Goal: Navigation & Orientation: Find specific page/section

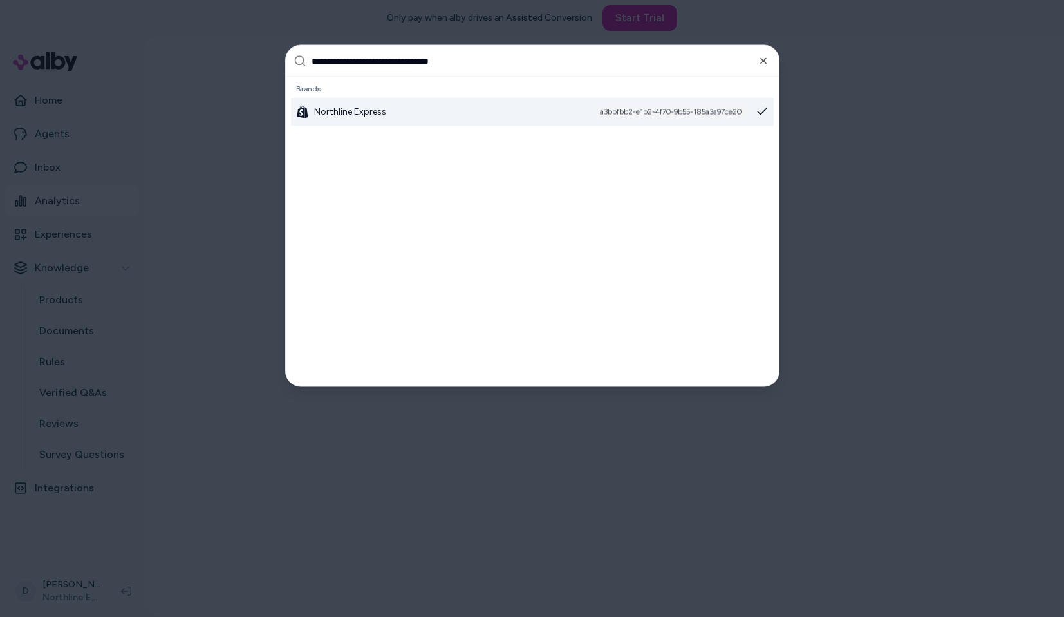
type input "**********"
click at [343, 113] on span "Northline Express" at bounding box center [350, 112] width 72 height 13
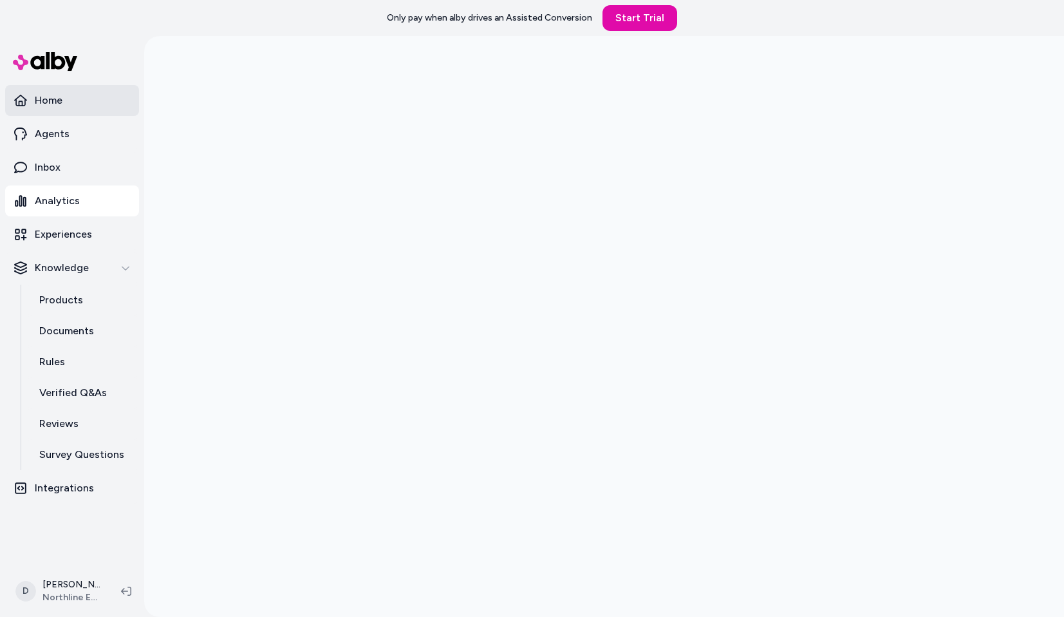
click at [70, 95] on link "Home" at bounding box center [72, 100] width 134 height 31
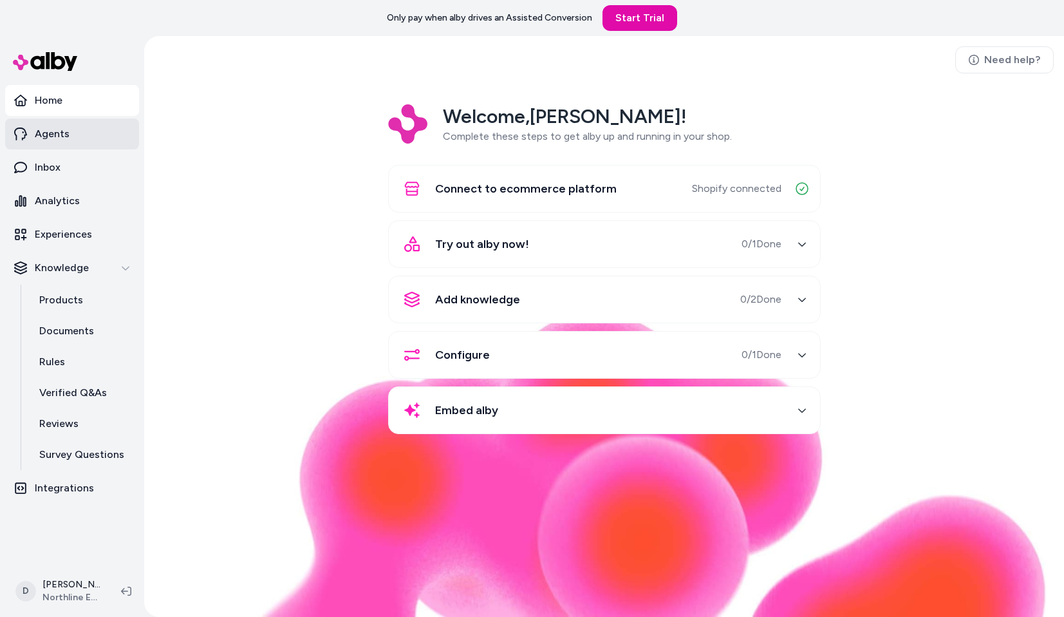
click at [65, 133] on p "Agents" at bounding box center [52, 133] width 35 height 15
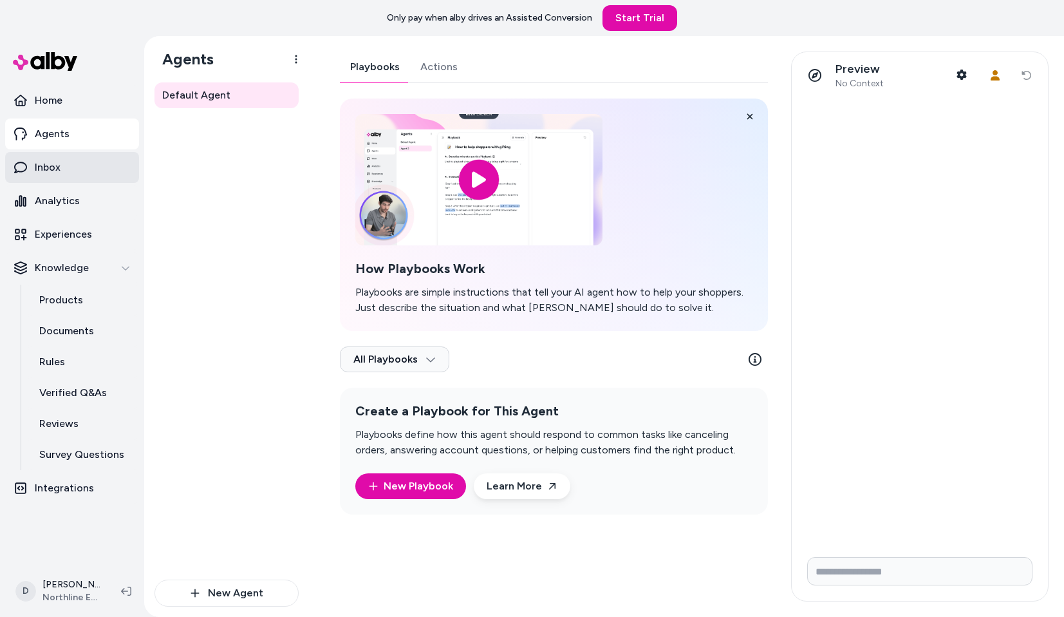
click at [64, 163] on link "Inbox" at bounding box center [72, 167] width 134 height 31
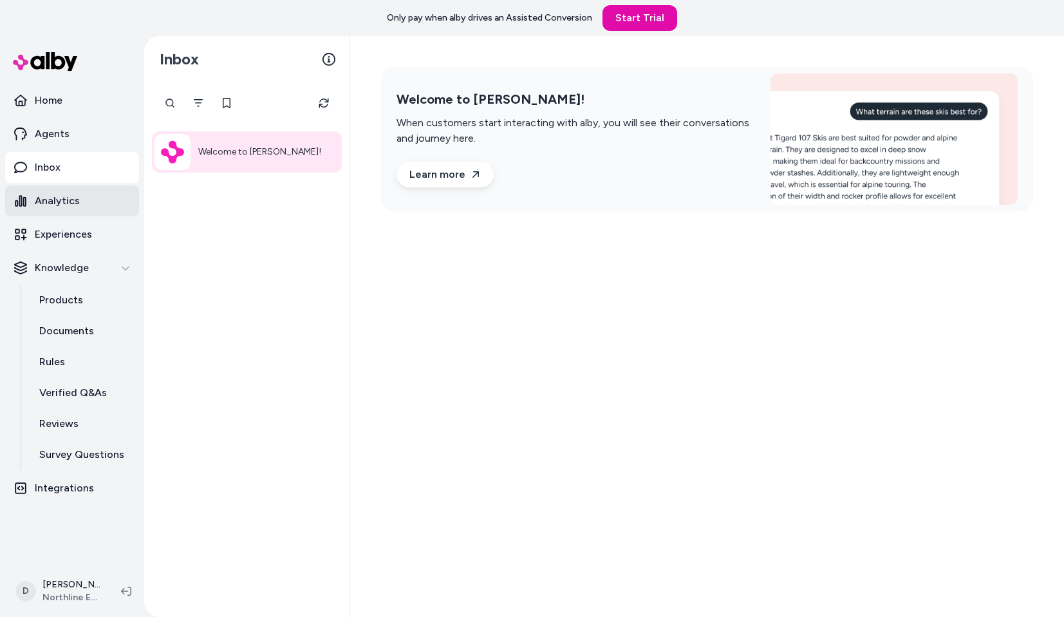
click at [62, 196] on p "Analytics" at bounding box center [57, 200] width 45 height 15
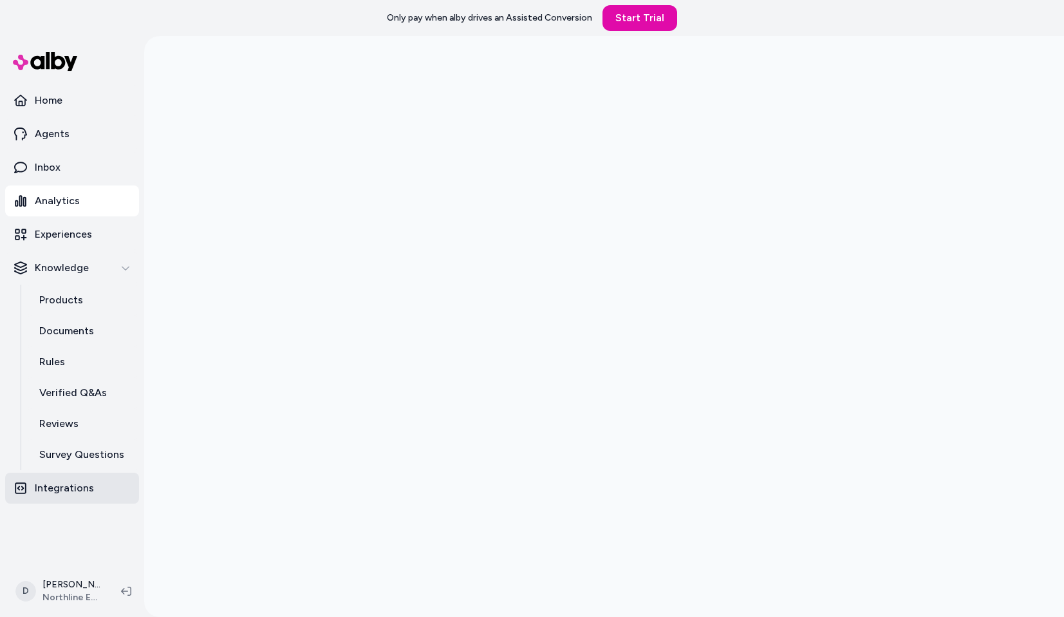
click at [78, 497] on link "Integrations" at bounding box center [72, 488] width 134 height 31
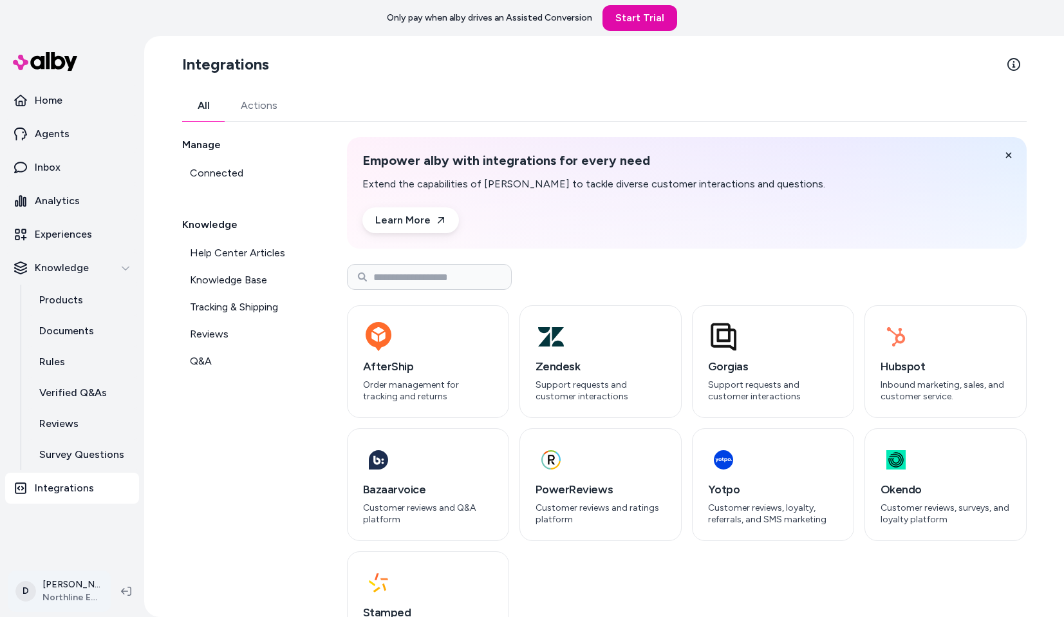
click at [68, 594] on html "Only pay when alby drives an Assisted Conversion Start Trial Home Agents Inbox …" at bounding box center [532, 308] width 1064 height 617
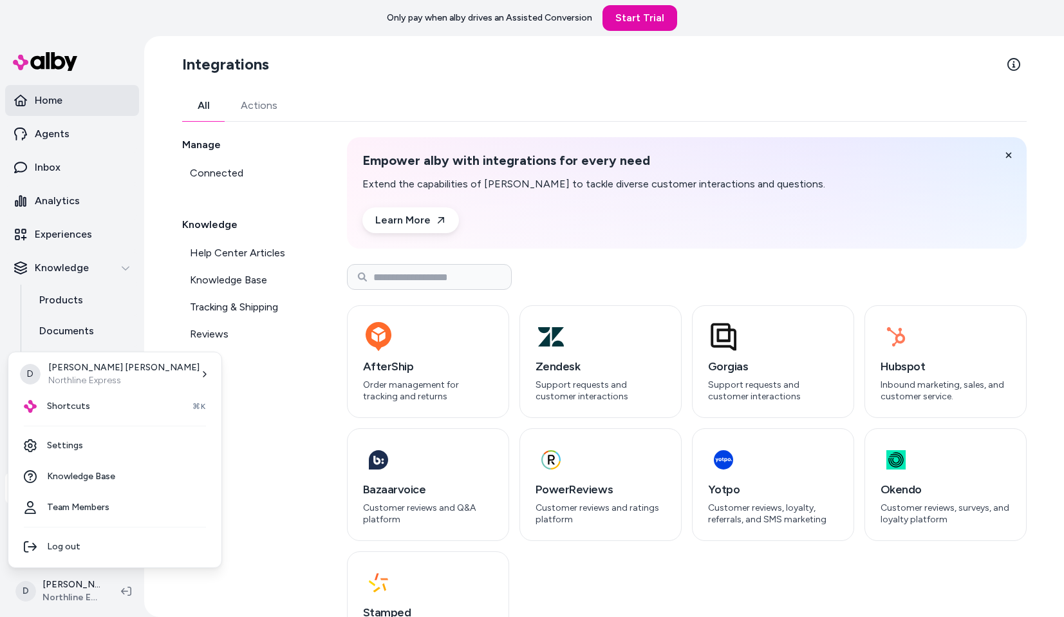
click at [84, 107] on html "Only pay when alby drives an Assisted Conversion Start Trial Home Agents Inbox …" at bounding box center [532, 308] width 1064 height 617
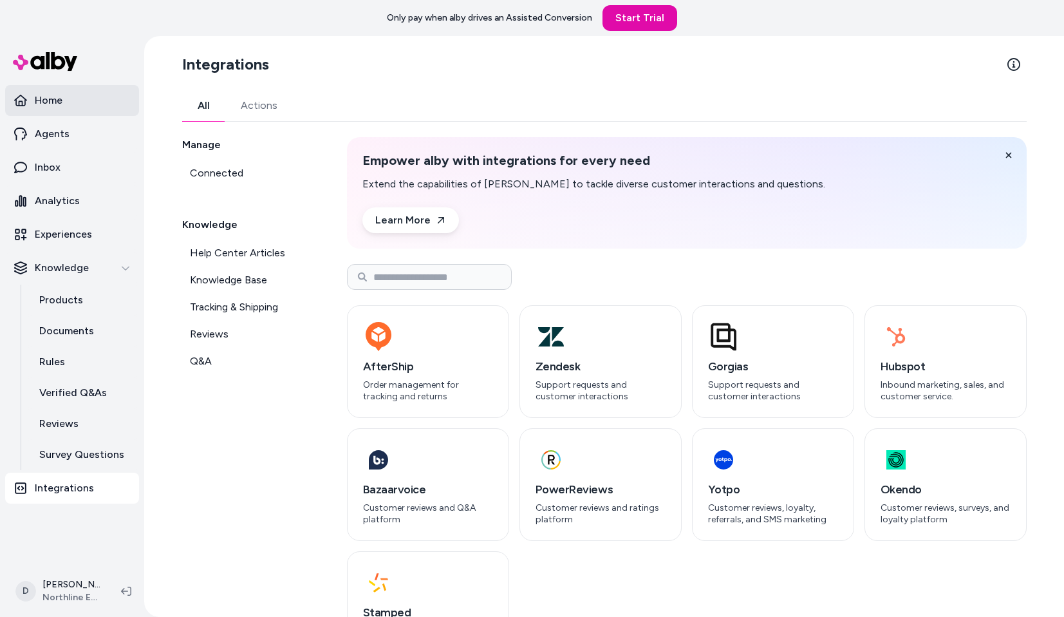
click at [84, 107] on link "Home" at bounding box center [72, 100] width 134 height 31
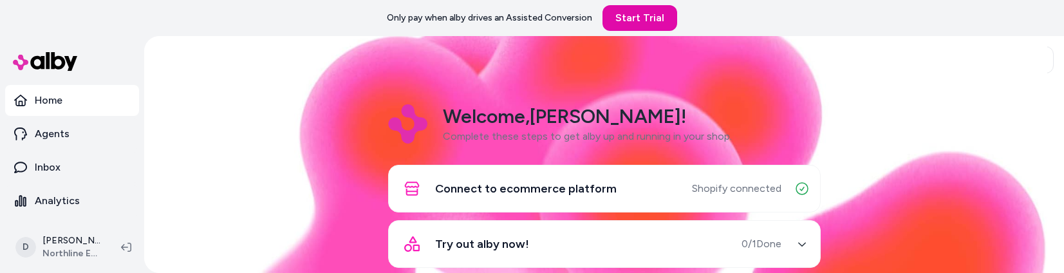
click at [236, 86] on img at bounding box center [605, 119] width 886 height 307
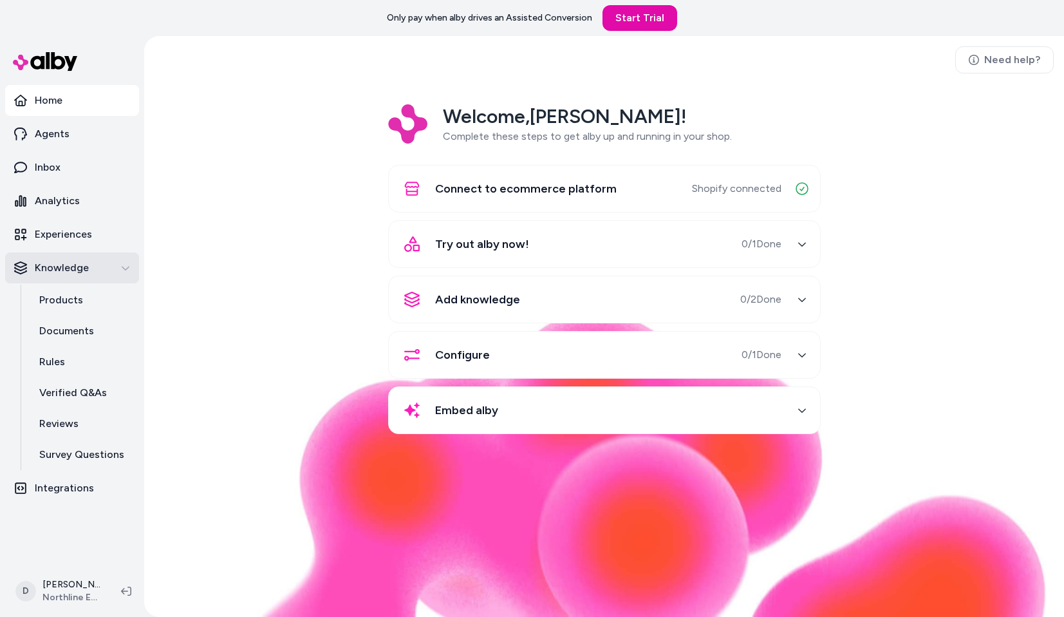
click at [124, 266] on icon "button" at bounding box center [125, 267] width 9 height 9
click at [116, 221] on link "Experiences" at bounding box center [72, 234] width 134 height 31
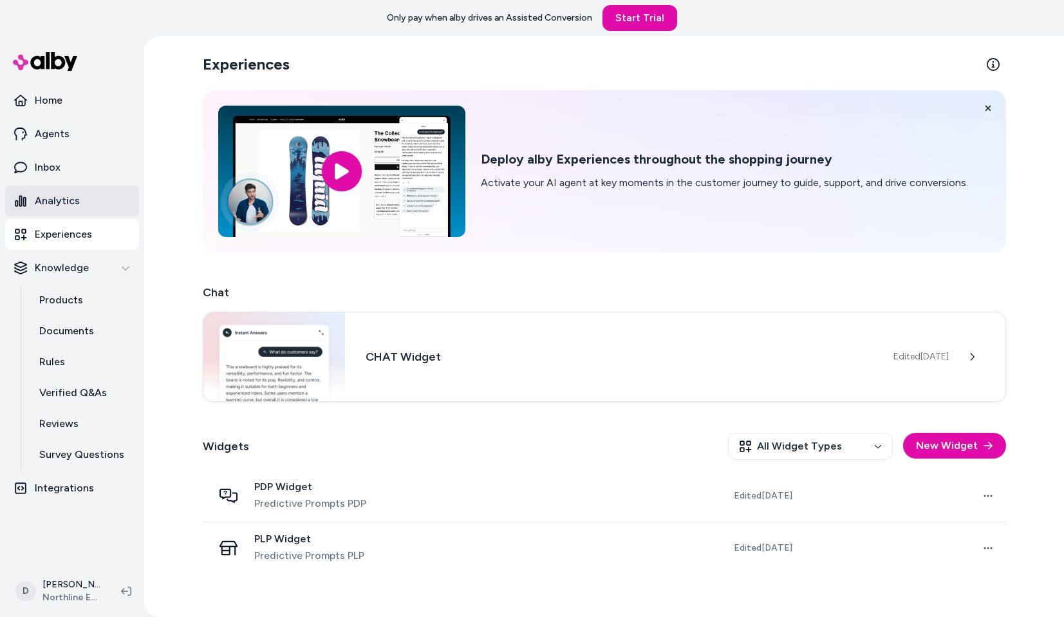
click at [112, 206] on link "Analytics" at bounding box center [72, 200] width 134 height 31
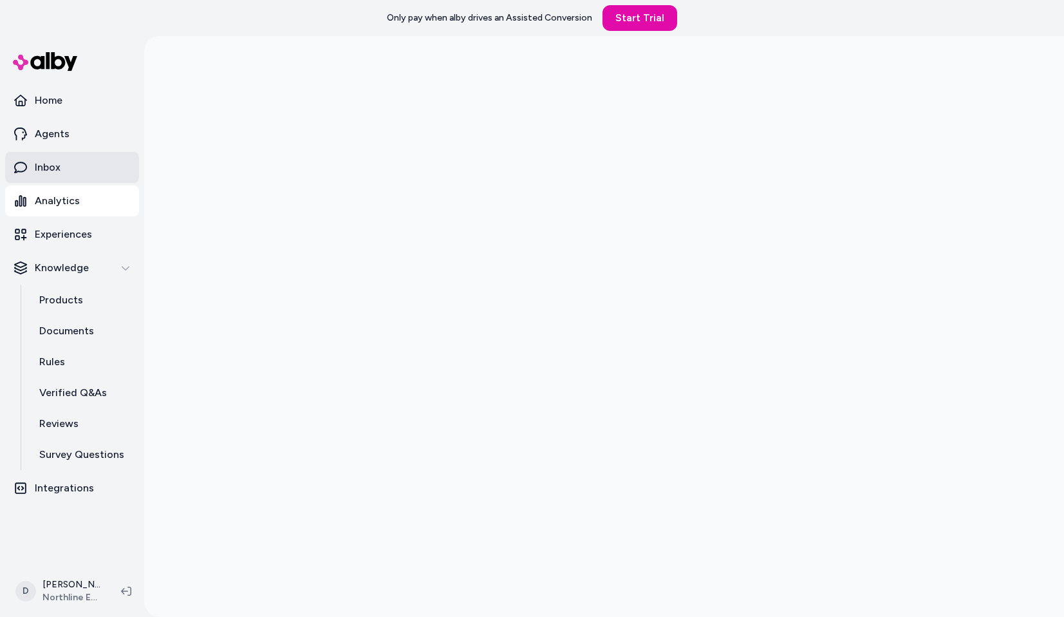
click at [65, 173] on link "Inbox" at bounding box center [72, 167] width 134 height 31
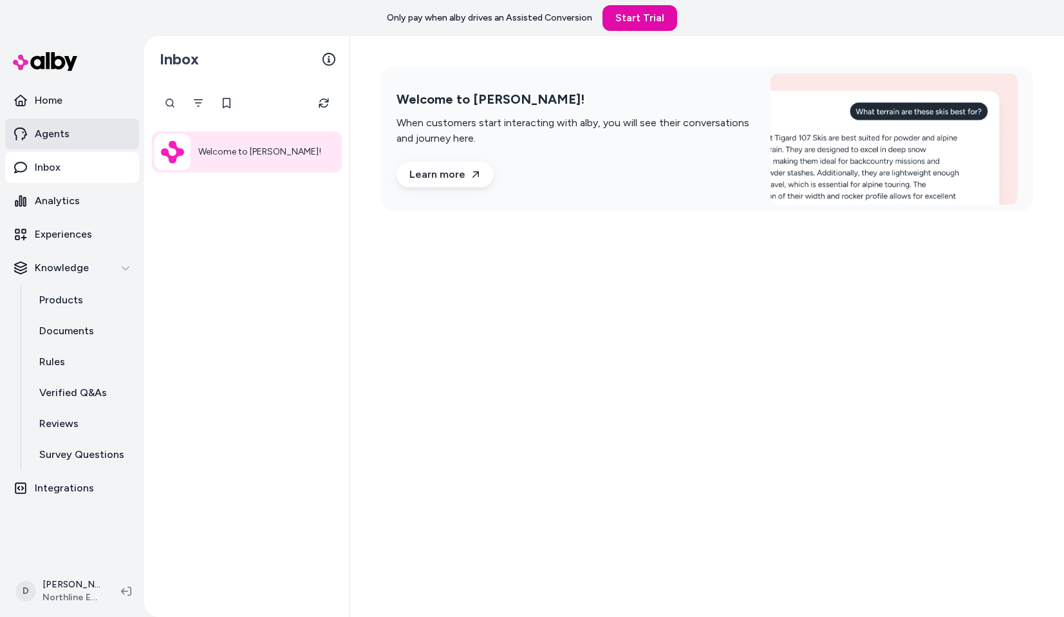
click at [61, 133] on p "Agents" at bounding box center [52, 133] width 35 height 15
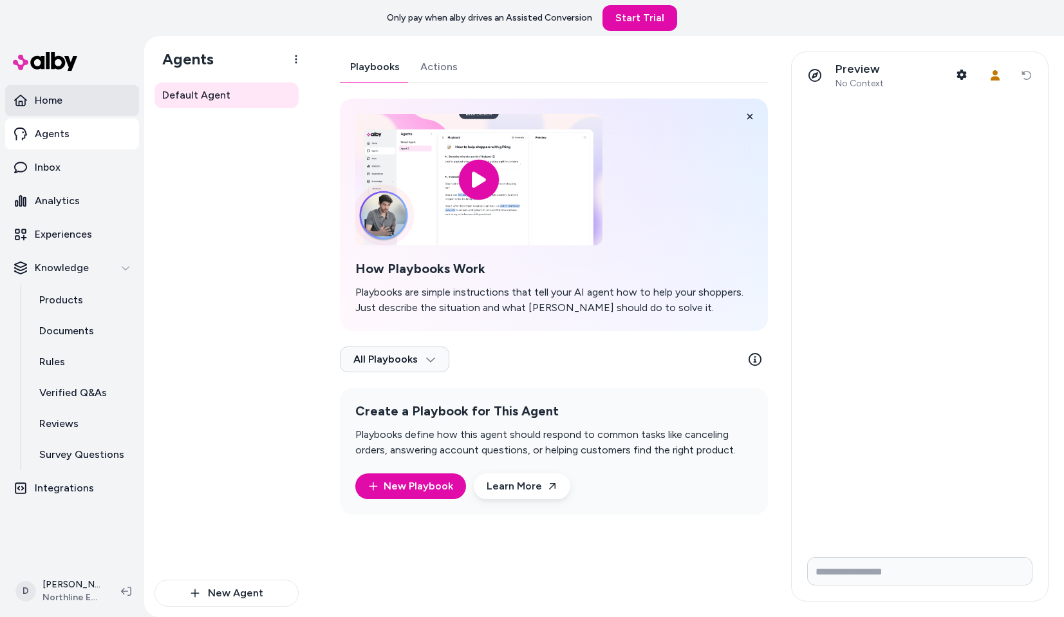
click at [57, 103] on p "Home" at bounding box center [49, 100] width 28 height 15
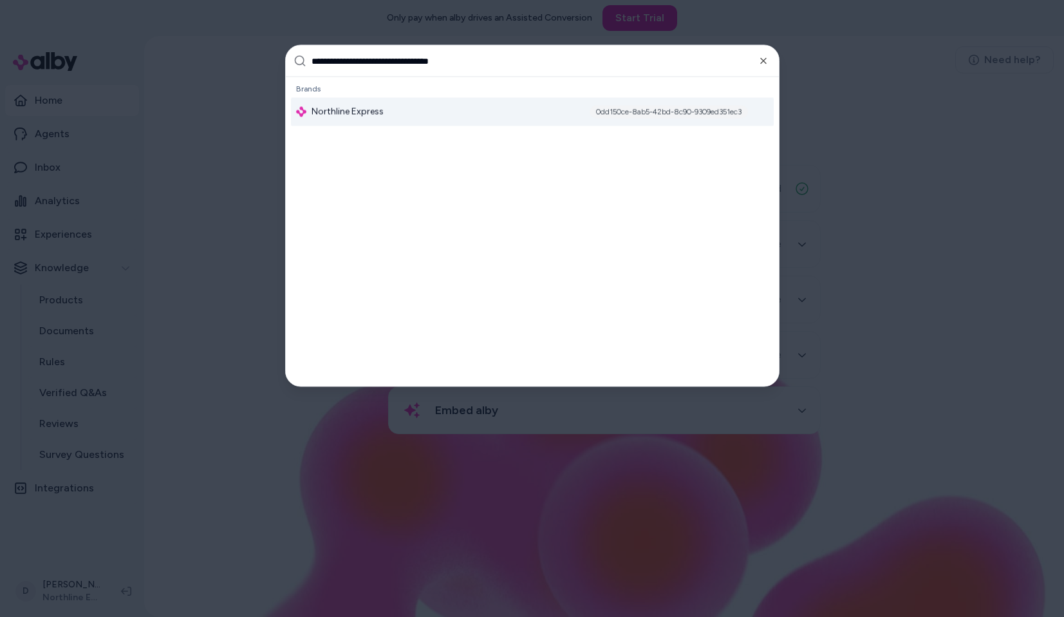
type input "**********"
click at [447, 106] on div "Northline Express 0dd150ce-8ab5-42bd-8c90-9309ed351ec3" at bounding box center [532, 112] width 483 height 28
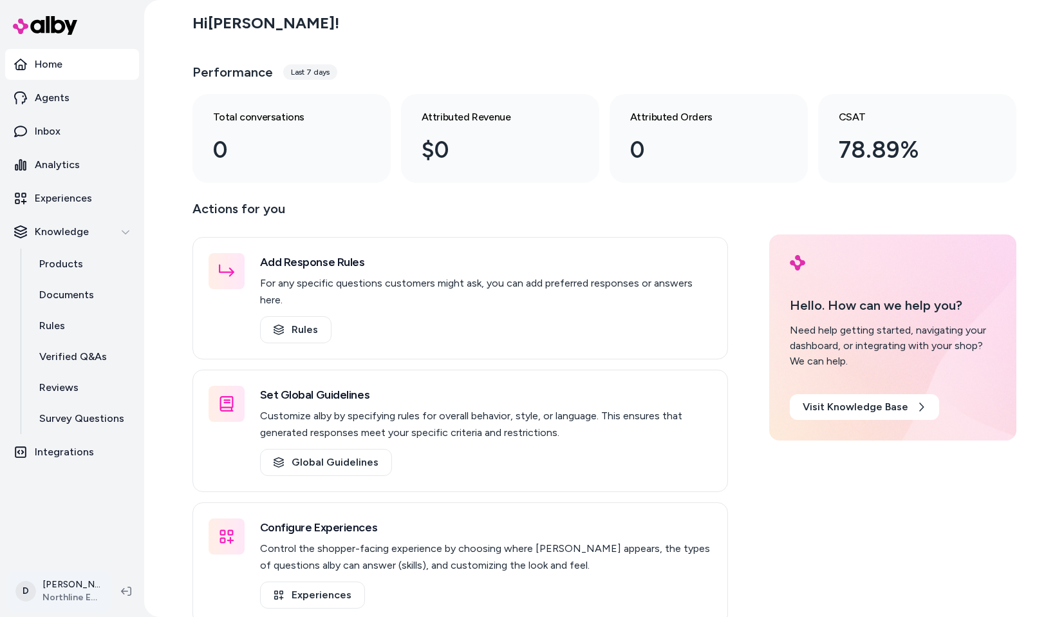
click at [66, 575] on html "Home Agents Inbox Analytics Experiences Knowledge Products Documents Rules Veri…" at bounding box center [532, 308] width 1064 height 617
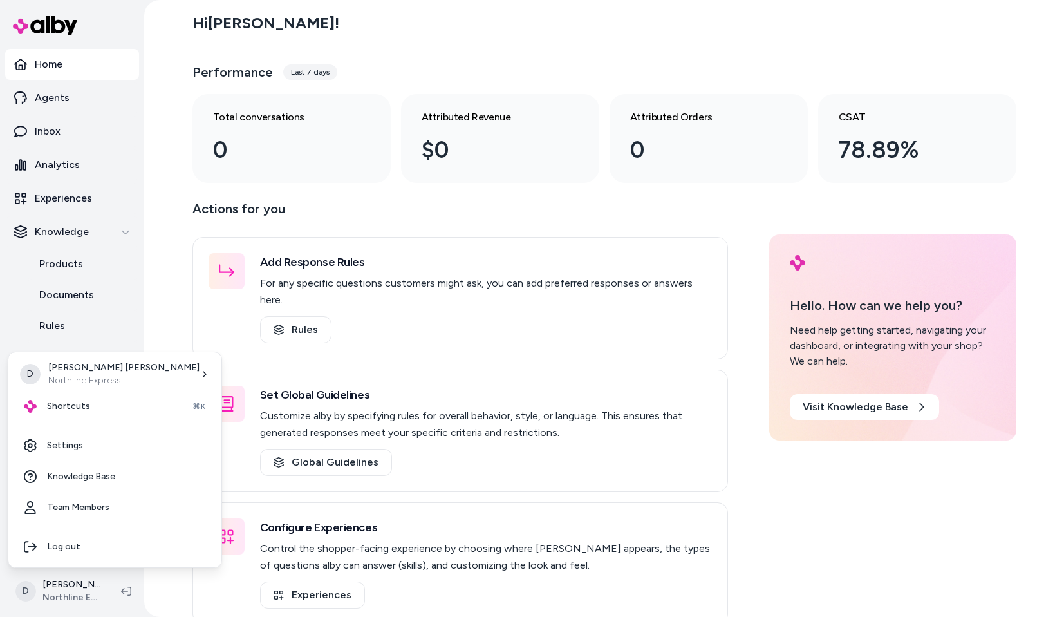
click at [477, 460] on html "Home Agents Inbox Analytics Experiences Knowledge Products Documents Rules Veri…" at bounding box center [532, 308] width 1064 height 617
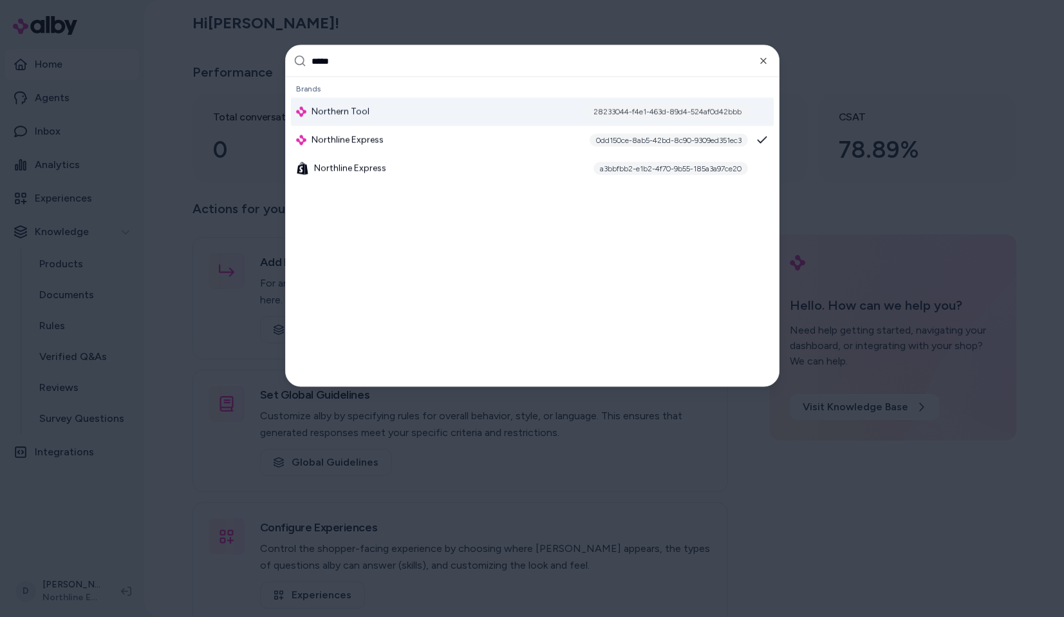
type input "*****"
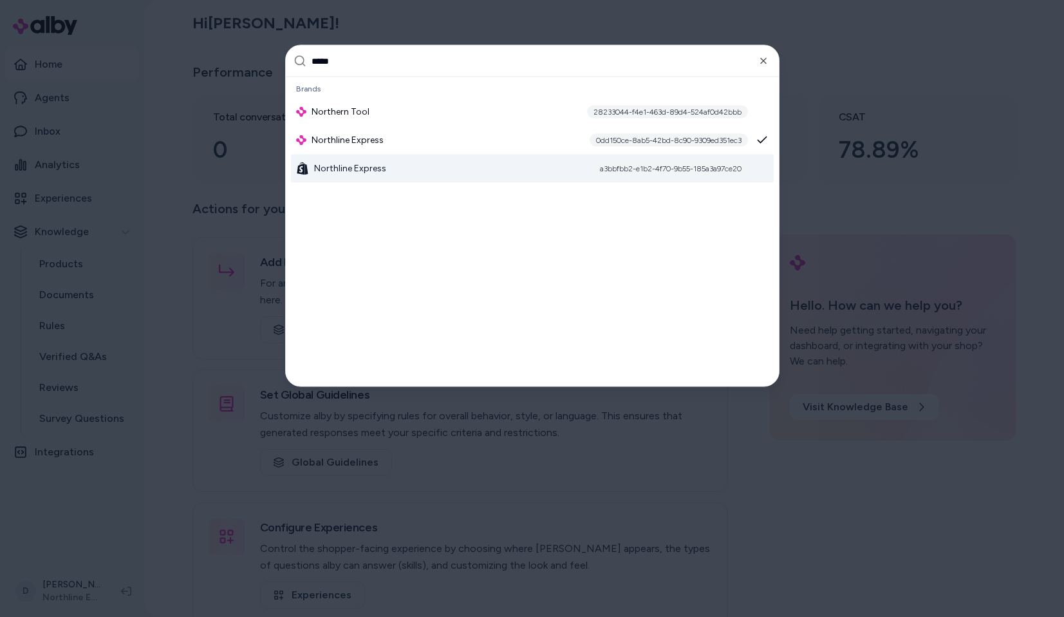
click at [416, 170] on div "Northline Express a3bbfbb2-e1b2-4f70-9b55-185a3a97ce20" at bounding box center [532, 169] width 483 height 28
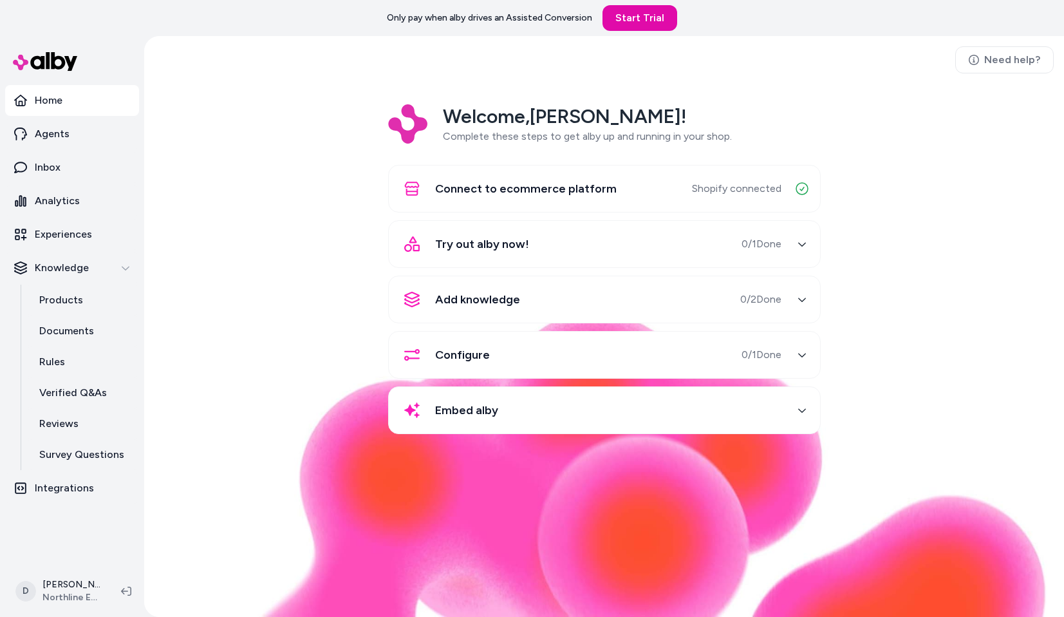
click at [291, 298] on div "Welcome, Dave ! Complete these steps to get alby up and running in your shop. C…" at bounding box center [604, 278] width 899 height 348
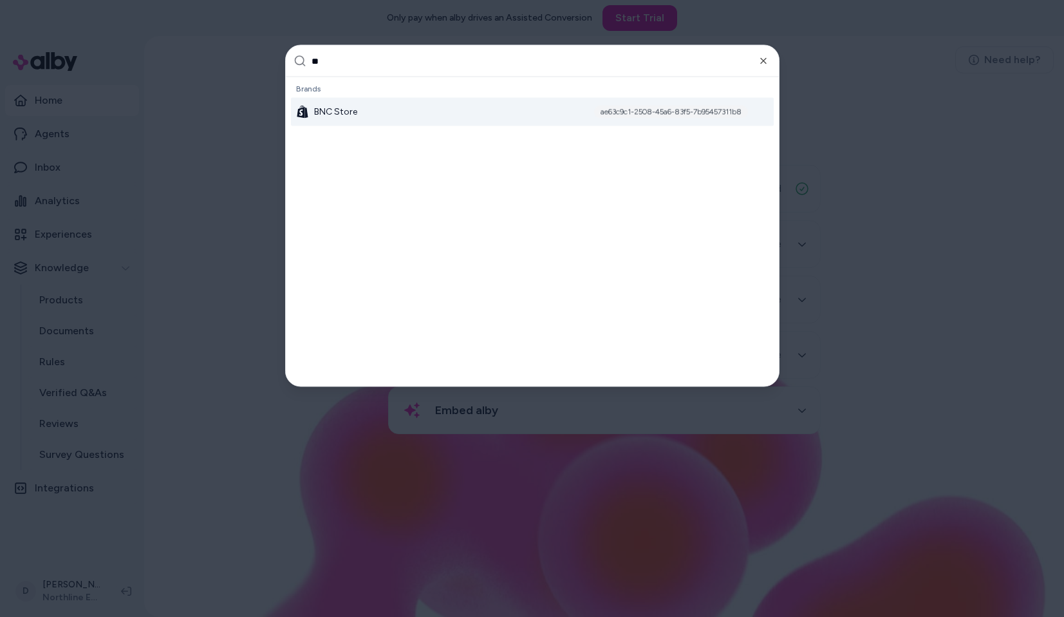
type input "*"
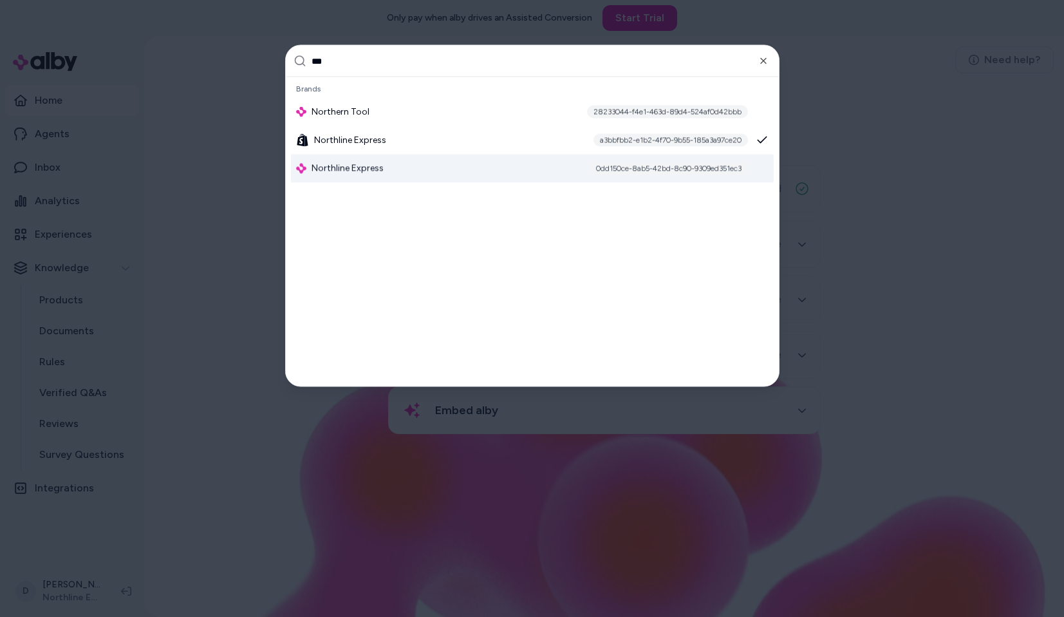
type input "***"
click at [509, 172] on div "Northline Express 0dd150ce-8ab5-42bd-8c90-9309ed351ec3" at bounding box center [532, 169] width 483 height 28
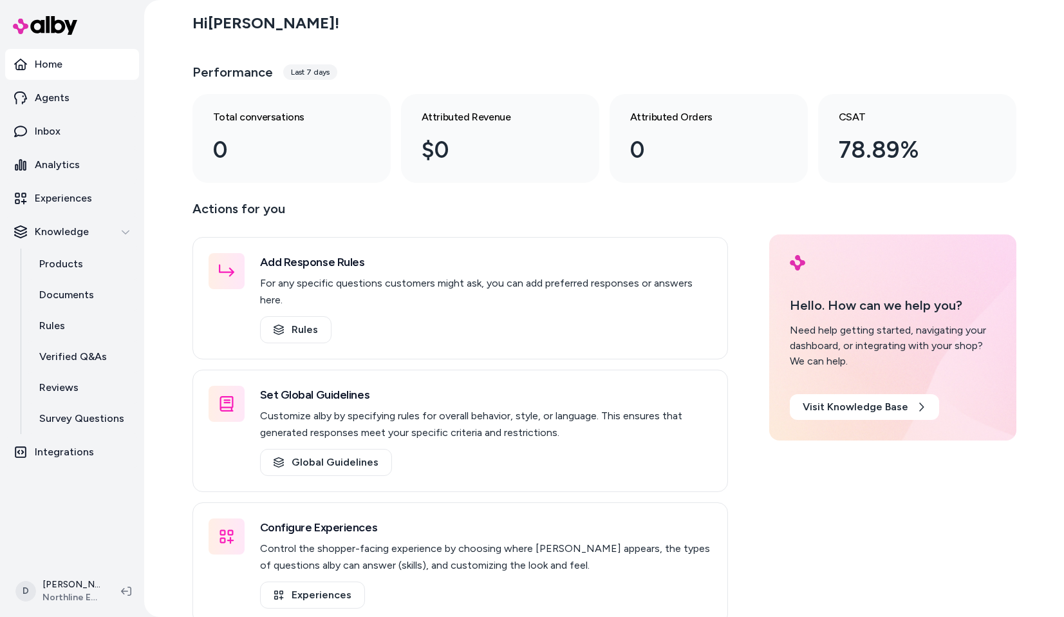
click at [591, 48] on div "Hi [PERSON_NAME] ! Performance Last 7 days Total conversations 0 Attributed Rev…" at bounding box center [605, 94] width 824 height 178
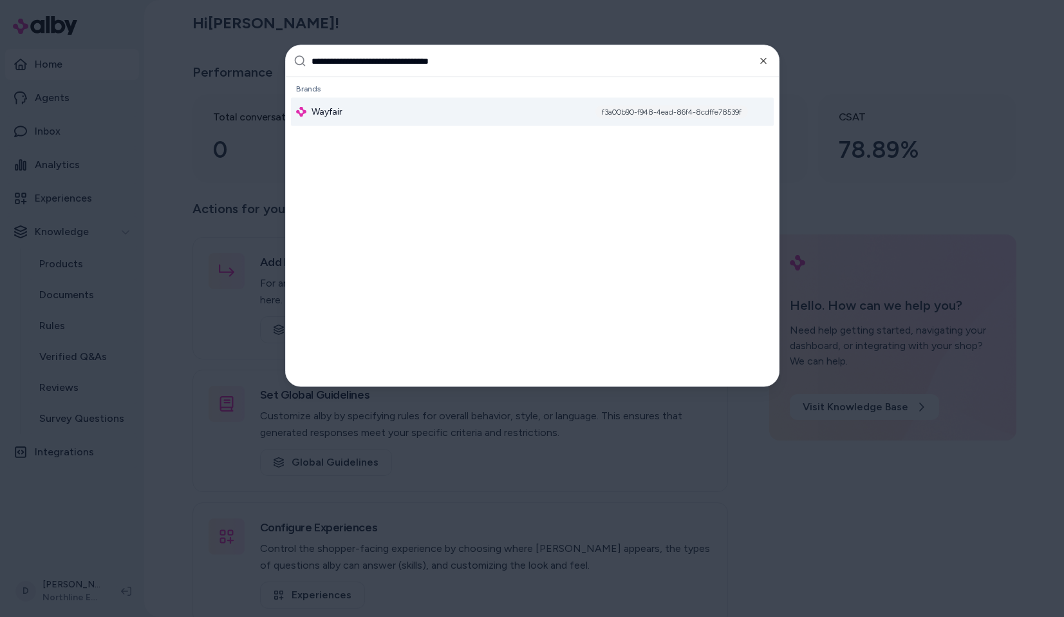
type input "**********"
click at [538, 115] on div "Wayfair f3a00b90-f948-4ead-86f4-8cdffe78539f" at bounding box center [532, 112] width 483 height 28
